Goal: Answer question/provide support: Share knowledge or assist other users

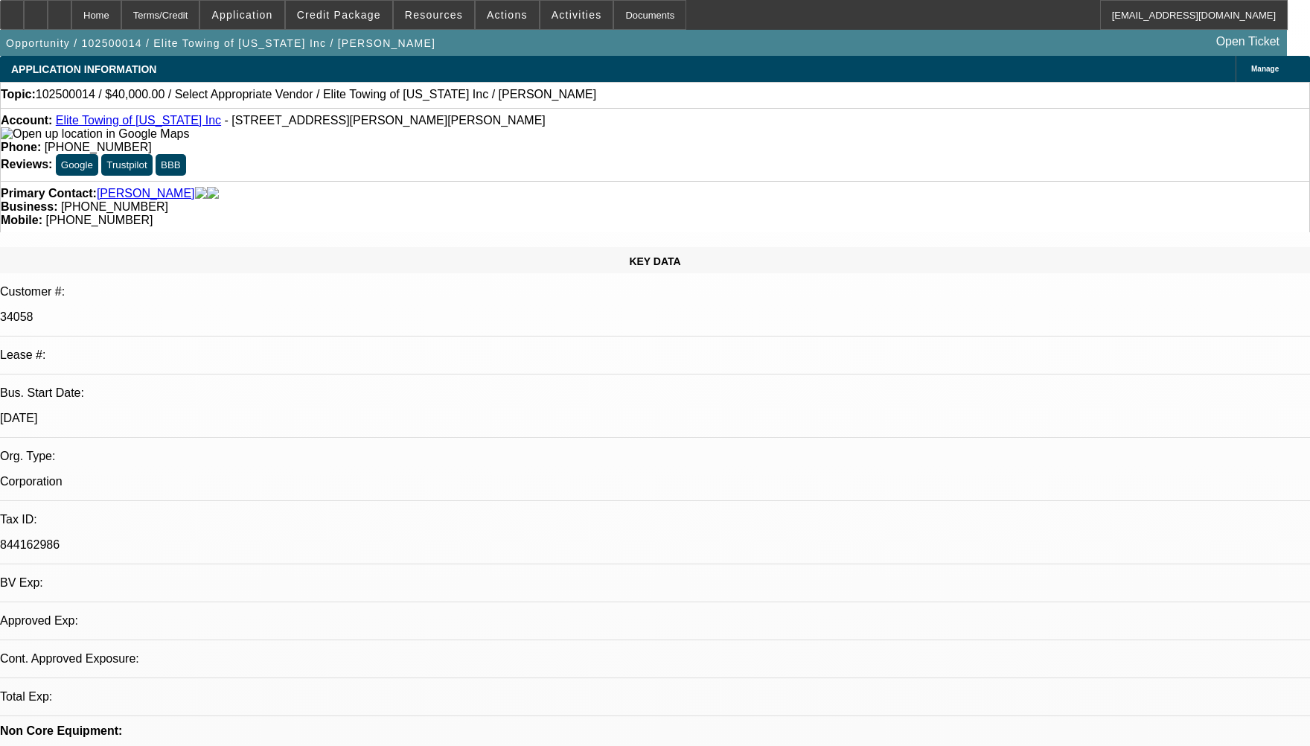
select select "0.2"
select select "2"
select select "0"
select select "1"
select select "2"
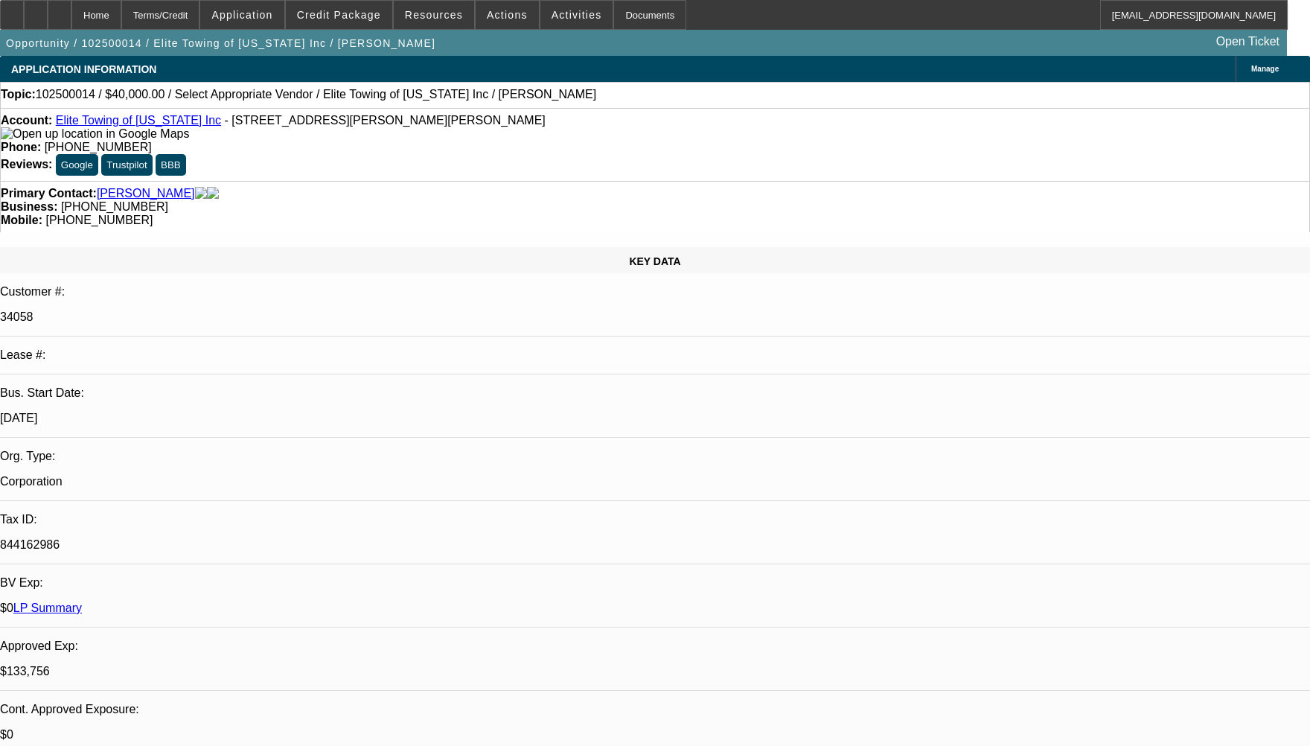
select select "6"
radio input "true"
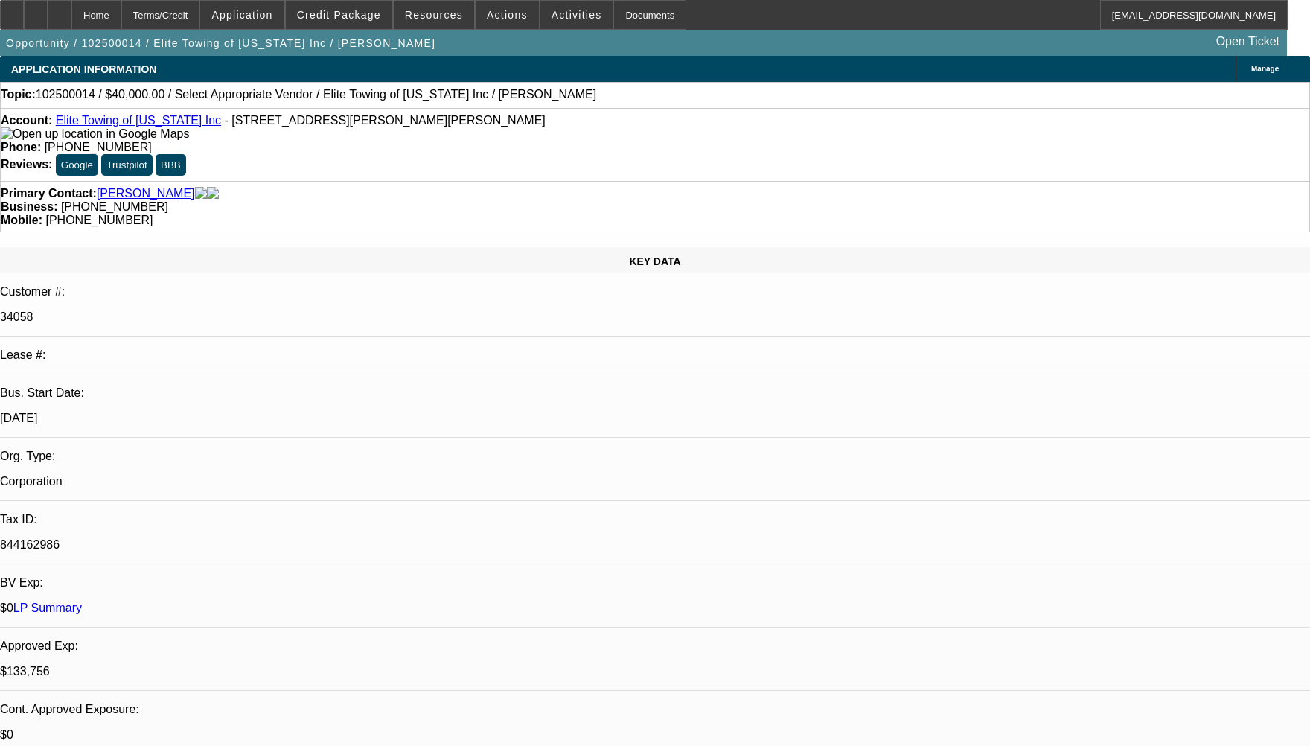
type textarea "NOT ENOUGH PAYMENT HISTORY TO COMMENT, AS IT'S A BRAND-NEW DEAL 1ST PAYMENT WAS…"
radio input "true"
select select "0"
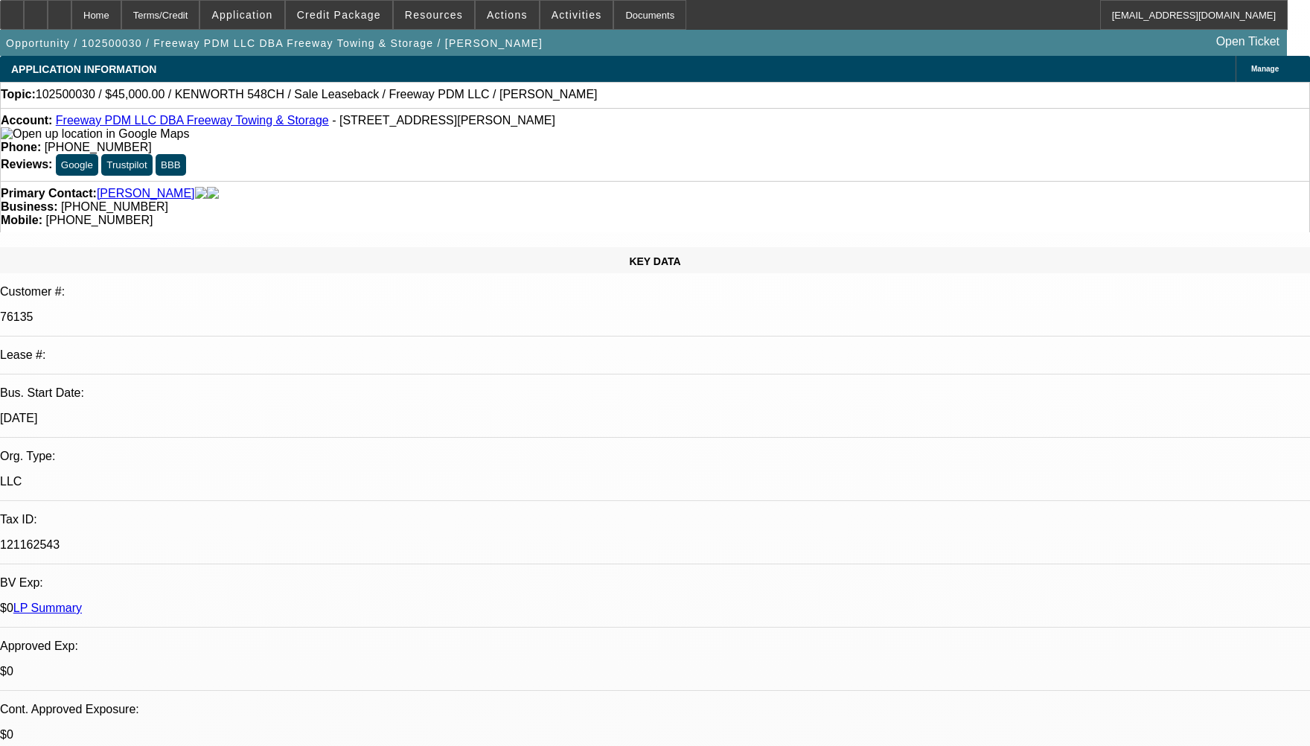
select select "2"
select select "0"
select select "1"
select select "2"
select select "6"
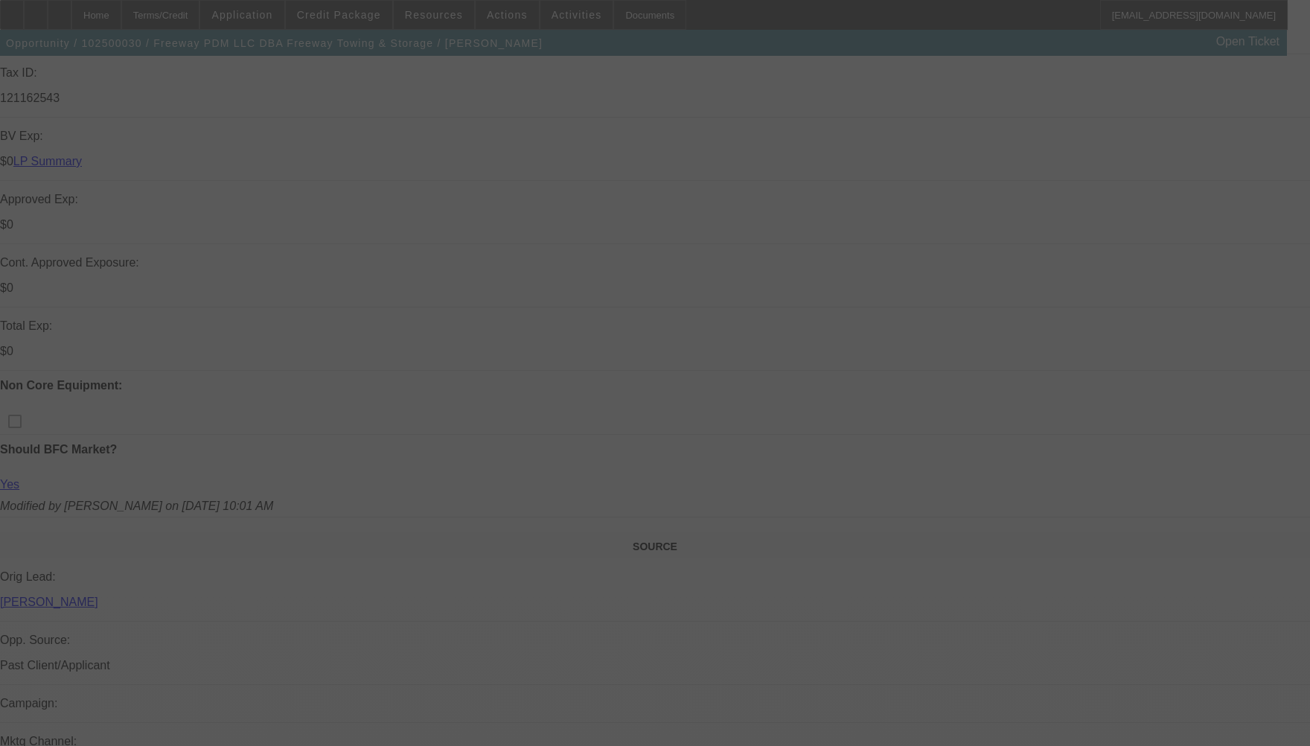
scroll to position [819, 0]
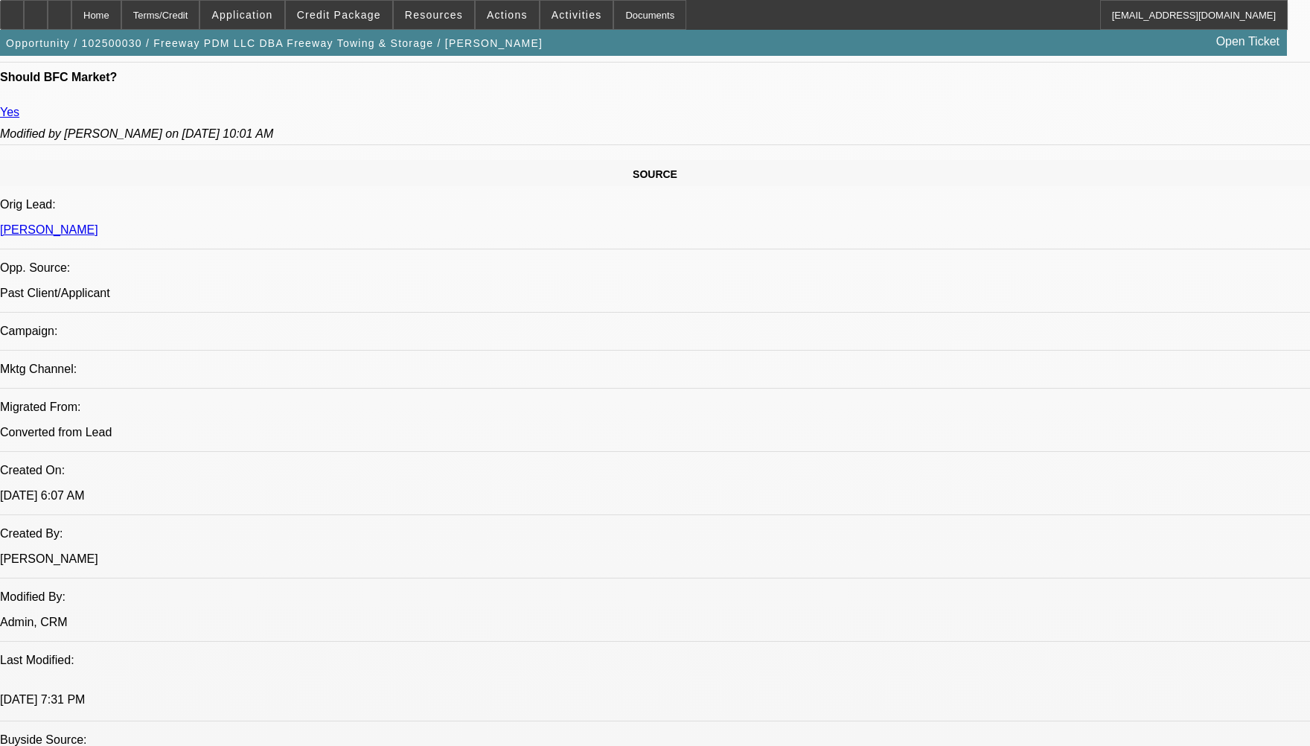
select select "0"
select select "2"
select select "0"
select select "1"
select select "2"
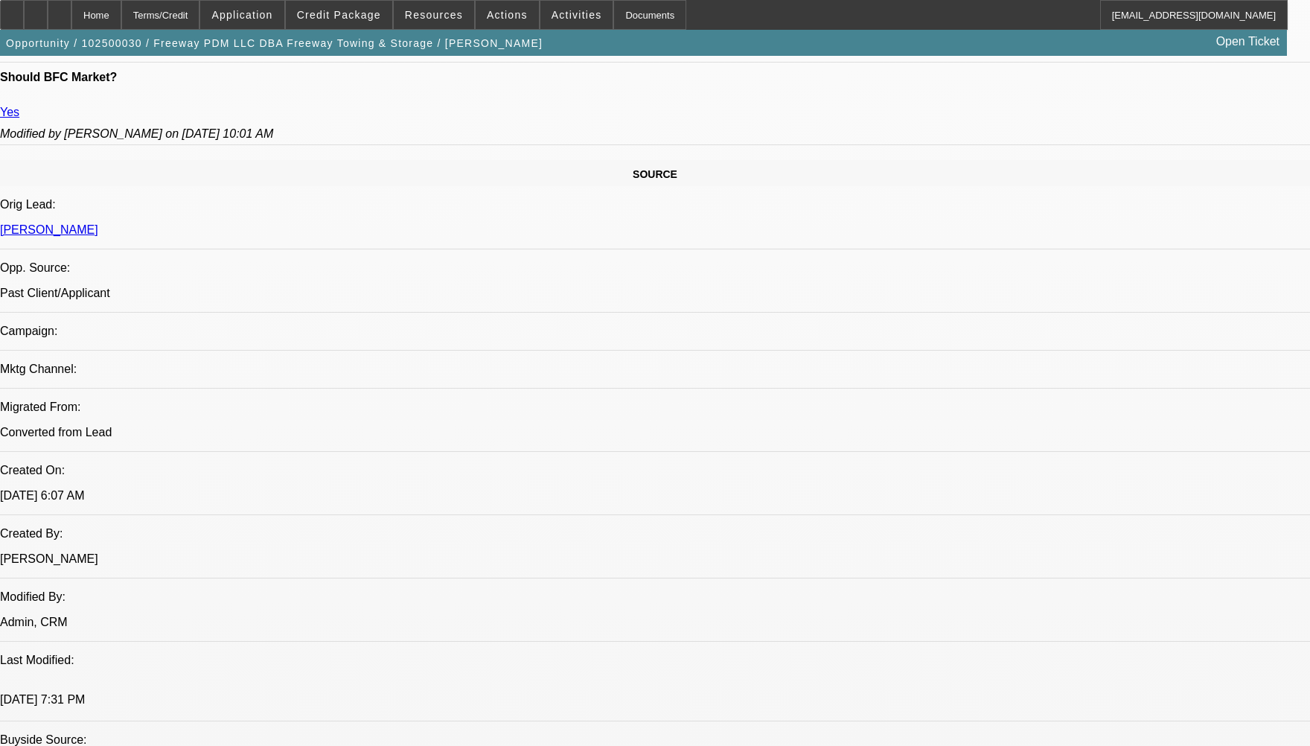
select select "6"
